Goal: Task Accomplishment & Management: Use online tool/utility

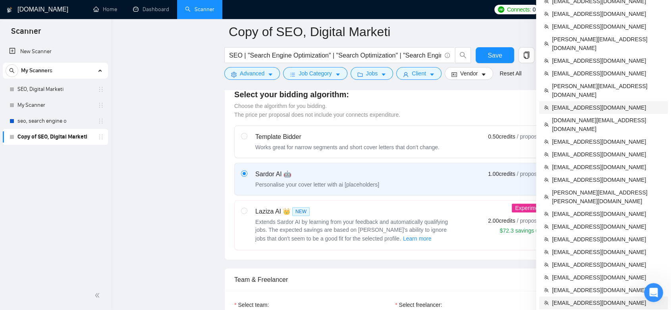
scroll to position [309, 0]
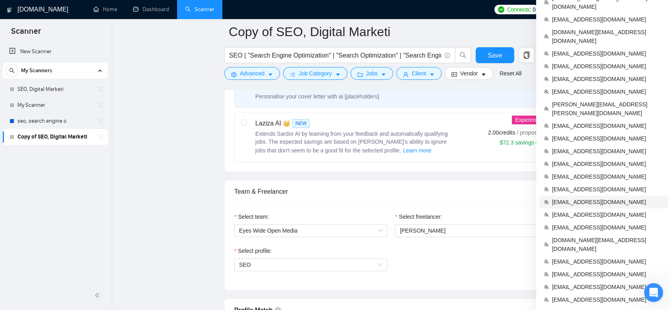
click at [593, 198] on span "[EMAIL_ADDRESS][DOMAIN_NAME]" at bounding box center [607, 202] width 111 height 9
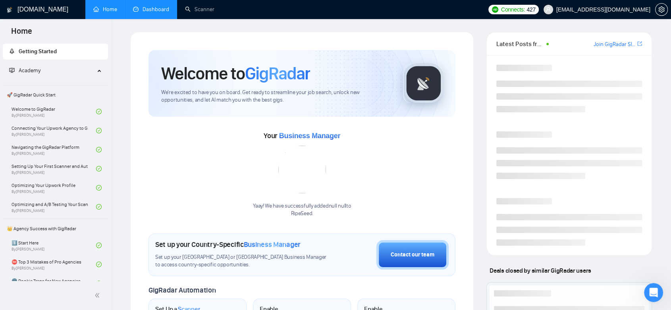
click at [152, 12] on link "Dashboard" at bounding box center [151, 9] width 36 height 7
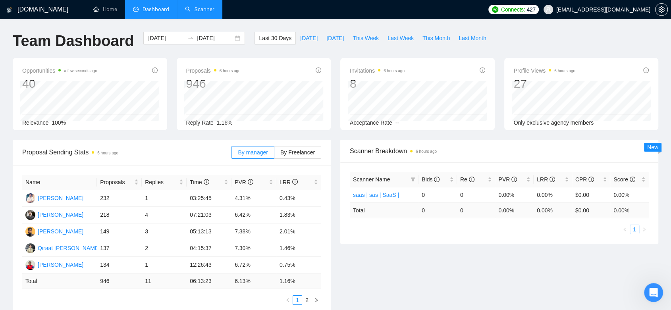
click at [207, 6] on link "Scanner" at bounding box center [199, 9] width 29 height 7
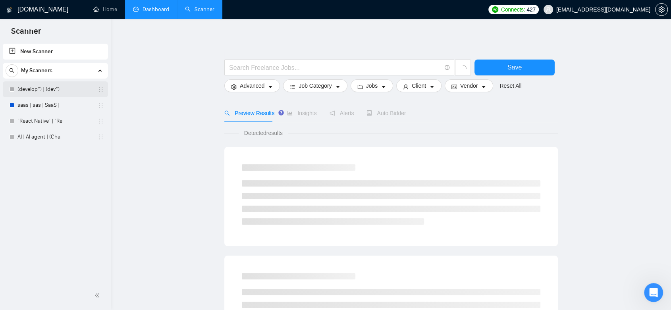
click at [66, 91] on link "(develop*) | (dev*)" at bounding box center [54, 89] width 75 height 16
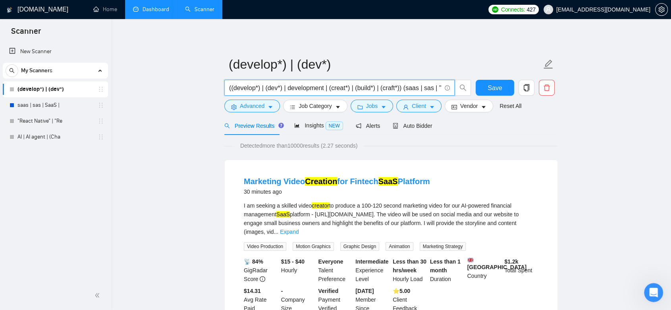
drag, startPoint x: 289, startPoint y: 88, endPoint x: 419, endPoint y: 88, distance: 130.6
click at [419, 88] on input "((develop*) | (dev*) | development | (creat*) | (build*) | (craft*)) (saas | sa…" at bounding box center [335, 88] width 212 height 10
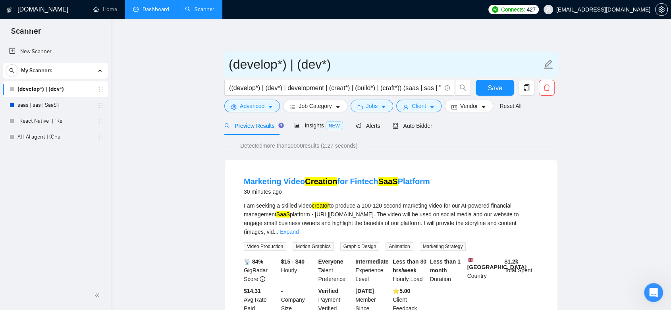
click at [412, 68] on input "(develop*) | (dev*)" at bounding box center [385, 64] width 313 height 20
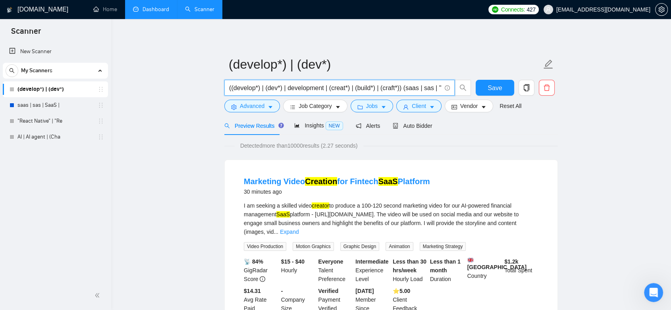
scroll to position [0, 129]
drag, startPoint x: 405, startPoint y: 89, endPoint x: 435, endPoint y: 93, distance: 30.8
click at [439, 93] on input "((develop*) | (dev*) | development | (creat*) | (build*) | (craft*)) (saas | sa…" at bounding box center [335, 88] width 212 height 10
click at [257, 107] on span "Advanced" at bounding box center [252, 106] width 25 height 9
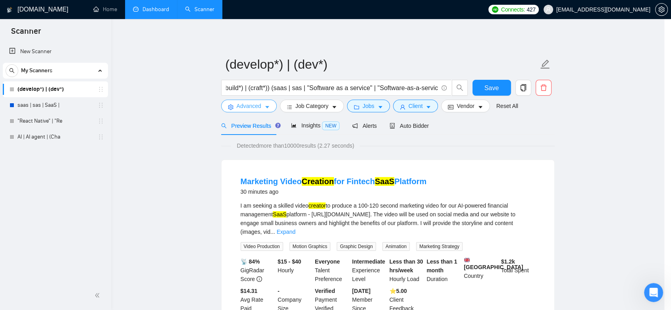
scroll to position [0, 0]
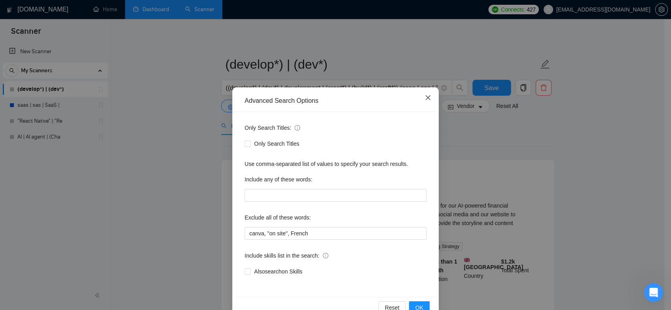
click at [426, 98] on icon "close" at bounding box center [428, 98] width 6 height 6
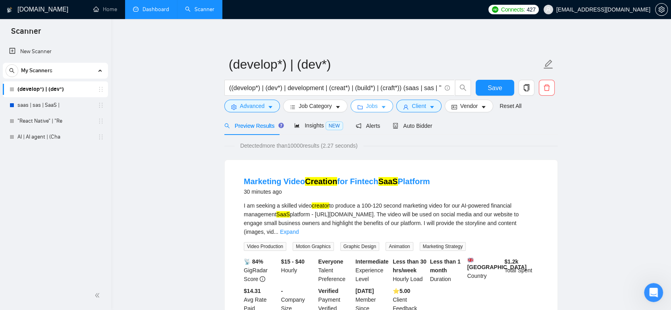
click at [374, 105] on span "Jobs" at bounding box center [372, 106] width 12 height 9
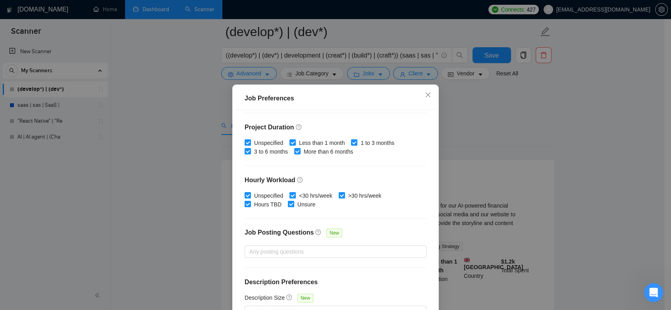
scroll to position [44, 0]
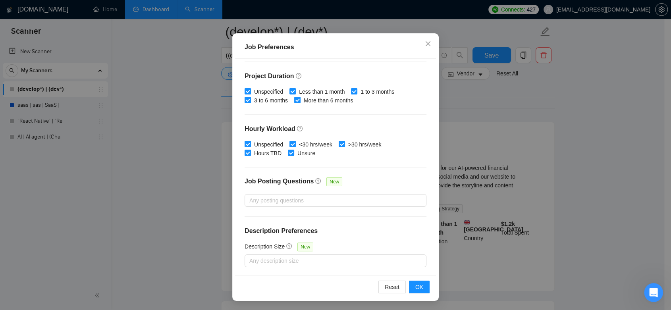
click at [462, 110] on div "Job Preferences Budget Project Type All Fixed Price Hourly Rate Fixed Price Bud…" at bounding box center [335, 155] width 671 height 310
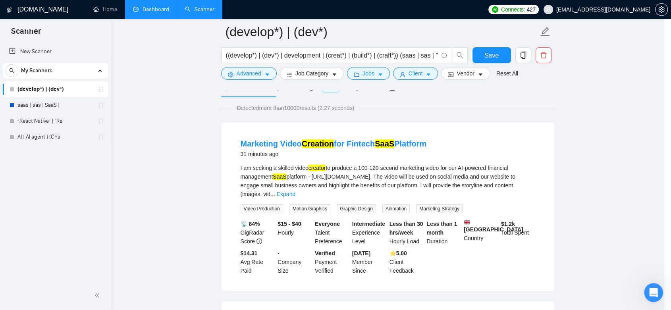
scroll to position [15, 0]
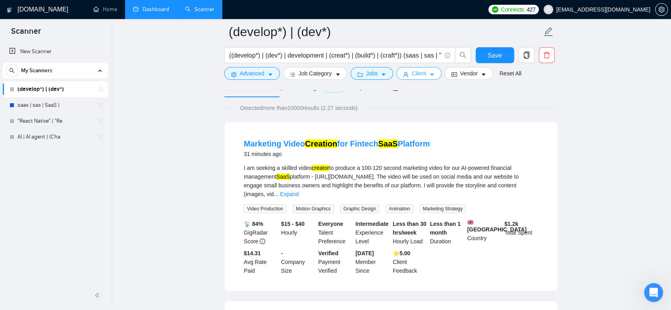
click at [422, 74] on span "Client" at bounding box center [419, 73] width 14 height 9
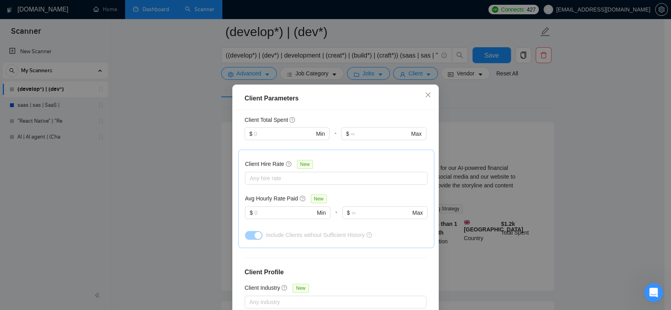
scroll to position [276, 0]
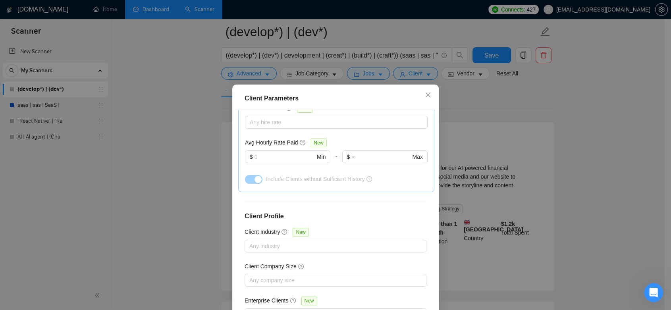
click at [492, 133] on div "Client Parameters Client Location Include Client Countries Select Exclude Clien…" at bounding box center [335, 155] width 671 height 310
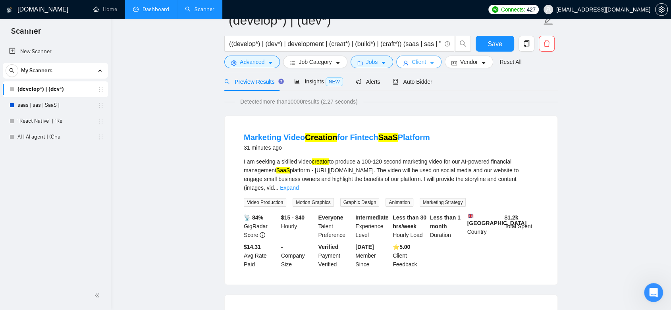
scroll to position [0, 0]
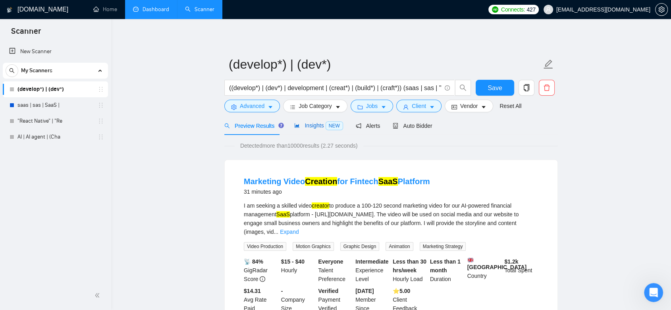
click at [314, 124] on span "Insights NEW" at bounding box center [318, 125] width 48 height 6
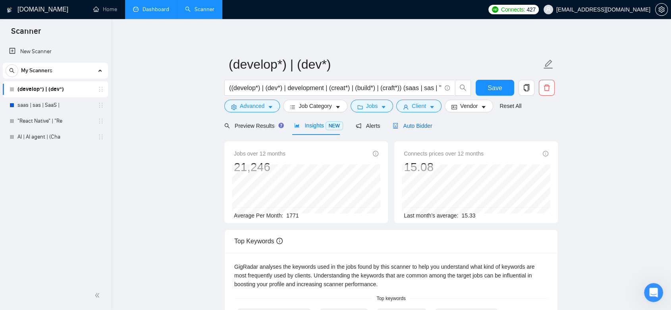
click at [411, 123] on span "Auto Bidder" at bounding box center [412, 126] width 39 height 6
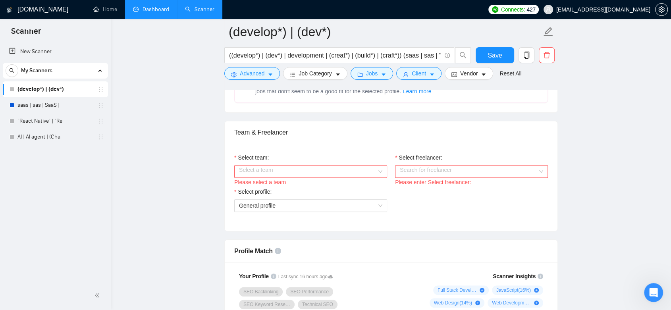
scroll to position [529, 0]
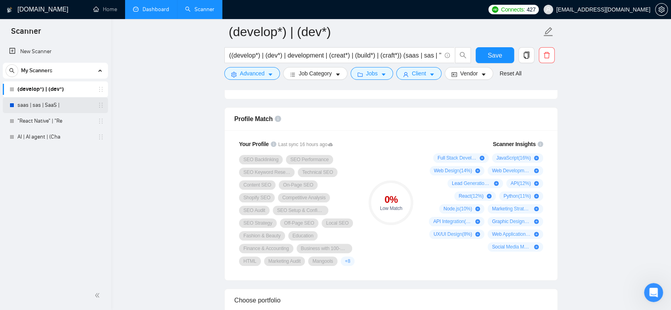
click at [51, 106] on link "saas | sas | SaaS |" at bounding box center [54, 105] width 75 height 16
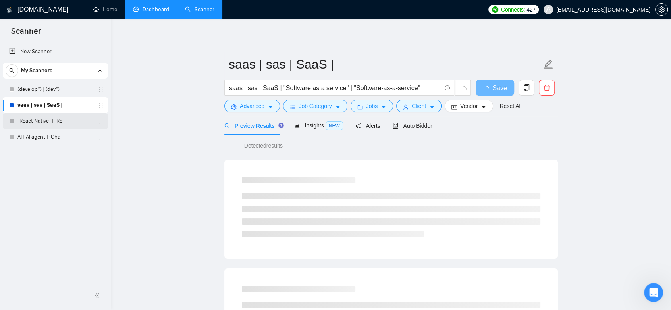
click at [51, 121] on link ""React Native" | "Re" at bounding box center [54, 121] width 75 height 16
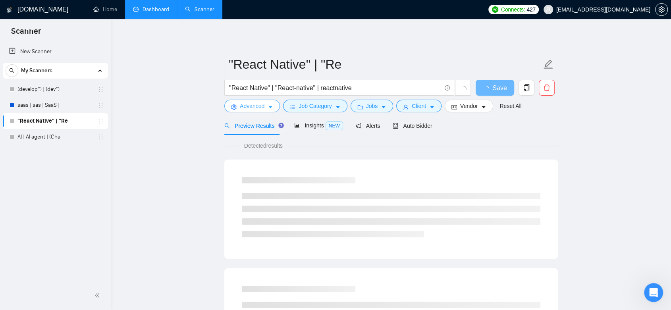
click at [262, 108] on span "Advanced" at bounding box center [252, 106] width 25 height 9
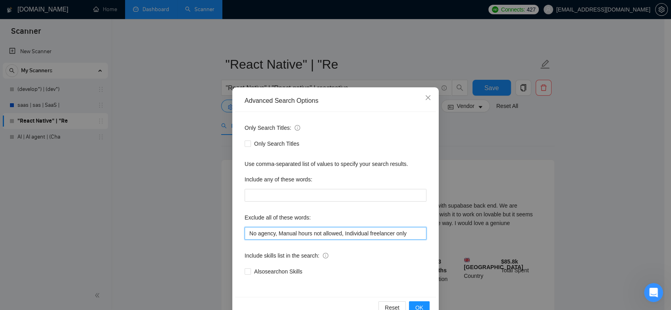
click at [245, 234] on input "No agency, Manual hours not allowed, Individual freelancer only" at bounding box center [336, 233] width 182 height 13
click at [426, 104] on span "Close" at bounding box center [427, 97] width 21 height 21
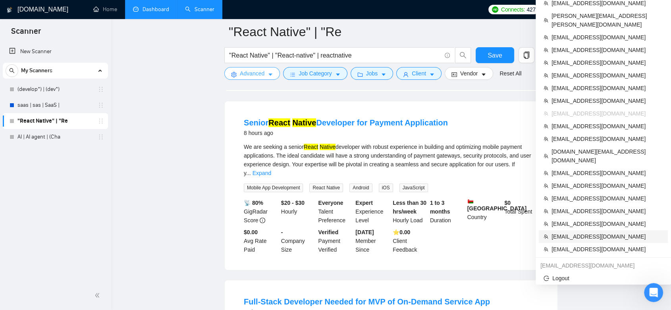
scroll to position [353, 0]
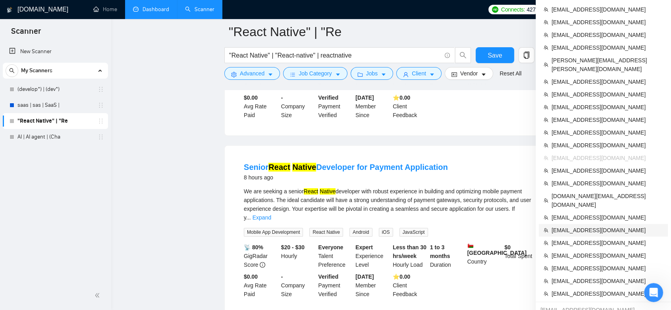
click at [580, 224] on li "[EMAIL_ADDRESS][DOMAIN_NAME]" at bounding box center [603, 230] width 129 height 13
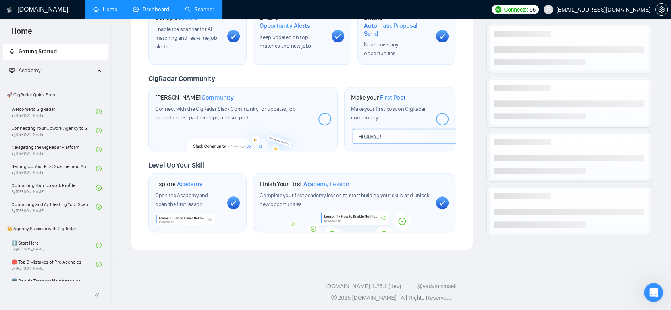
click at [148, 13] on link "Dashboard" at bounding box center [151, 9] width 36 height 7
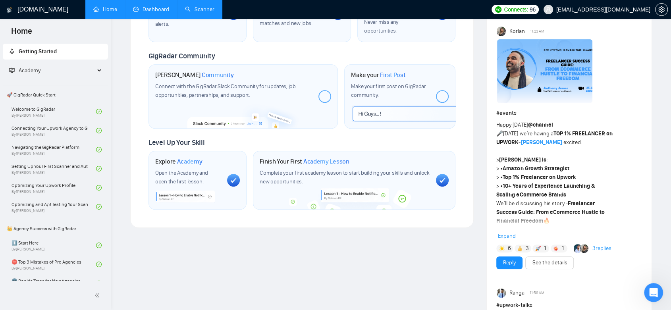
scroll to position [353, 0]
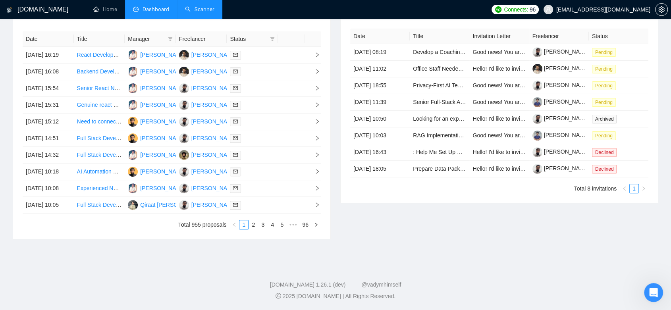
type input "[DATE]"
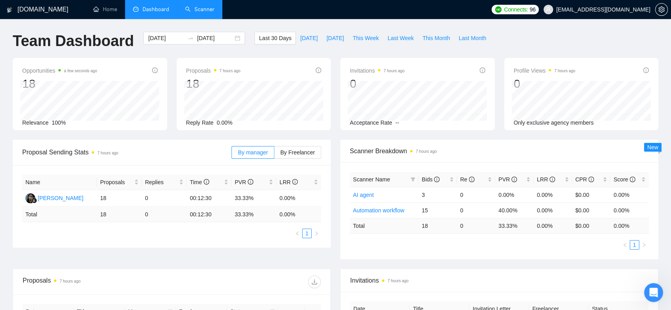
click at [205, 6] on link "Scanner" at bounding box center [199, 9] width 29 height 7
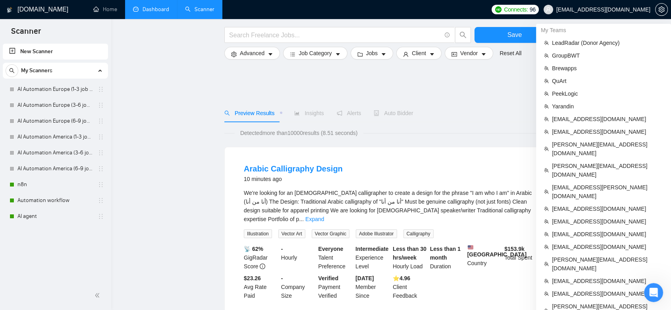
scroll to position [309, 0]
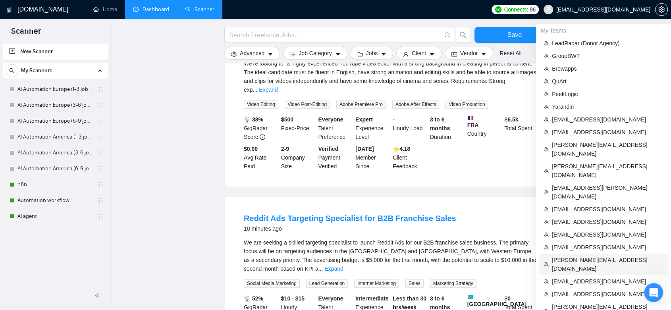
click at [598, 256] on span "[PERSON_NAME][EMAIL_ADDRESS][DOMAIN_NAME]" at bounding box center [607, 264] width 111 height 17
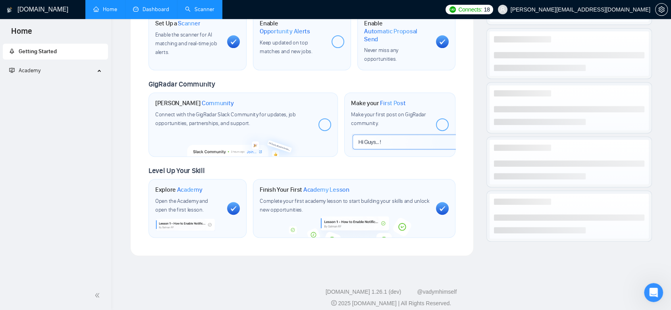
click at [159, 12] on link "Dashboard" at bounding box center [151, 9] width 36 height 7
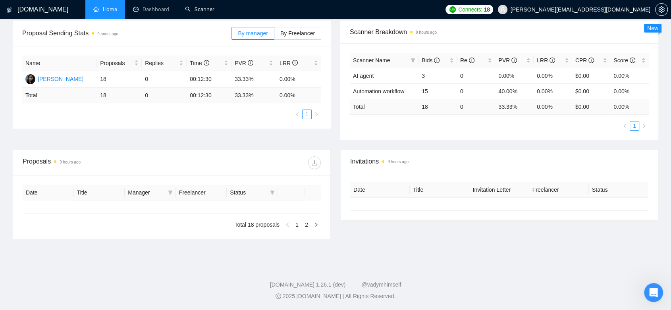
scroll to position [118, 0]
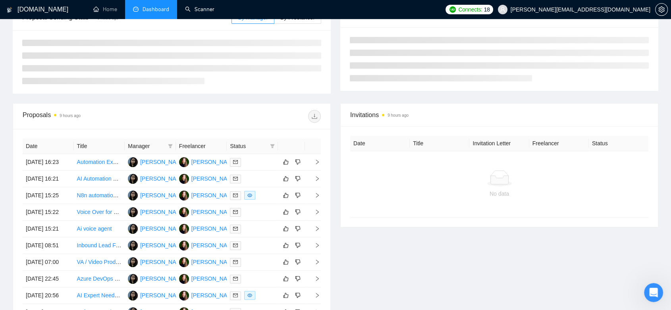
type input "[DATE]"
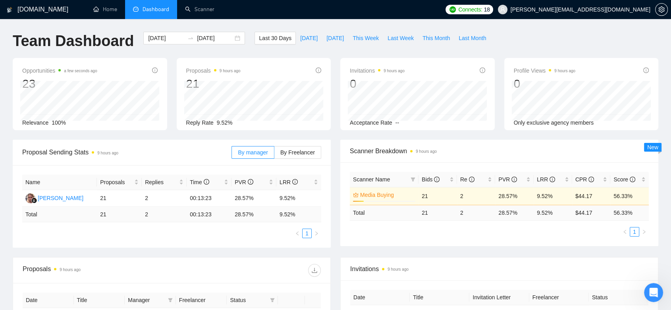
scroll to position [132, 0]
